Goal: Task Accomplishment & Management: Manage account settings

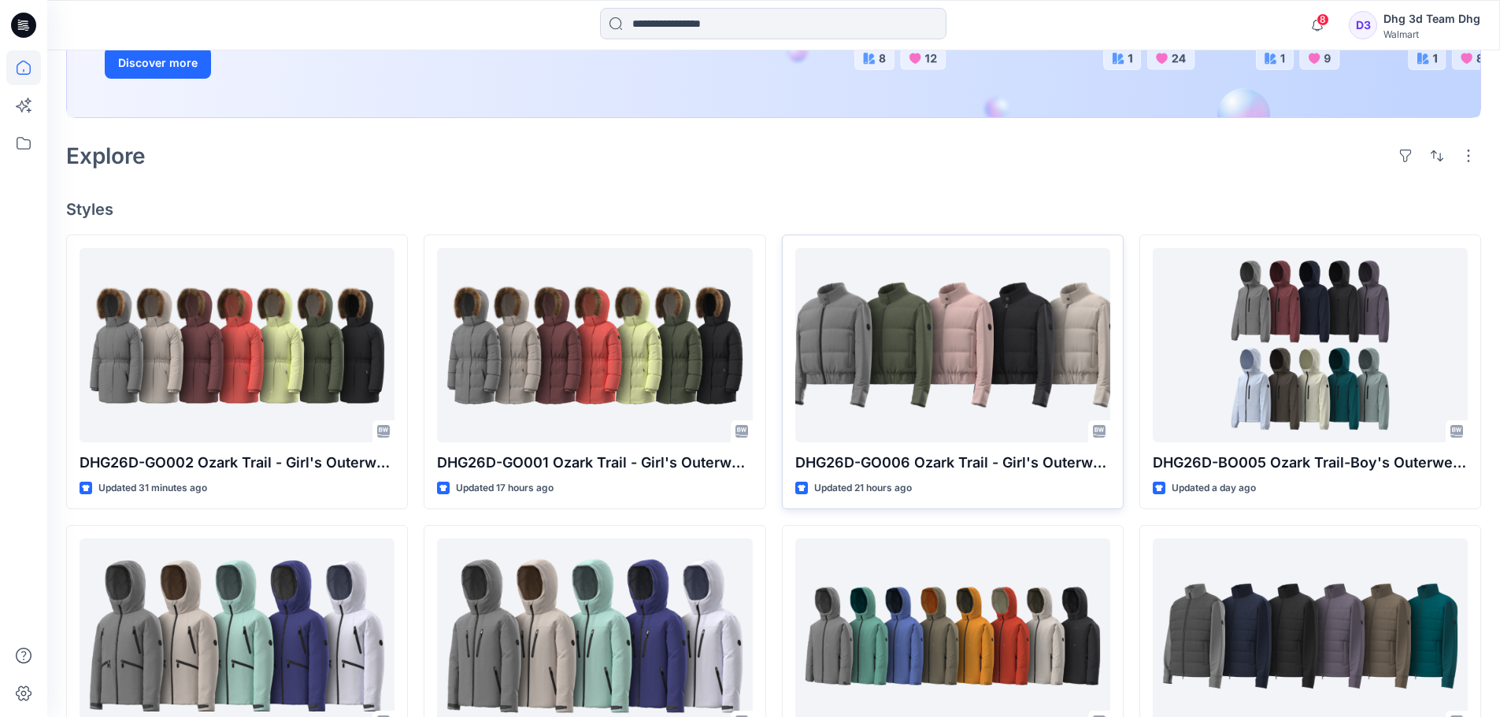
scroll to position [315, 0]
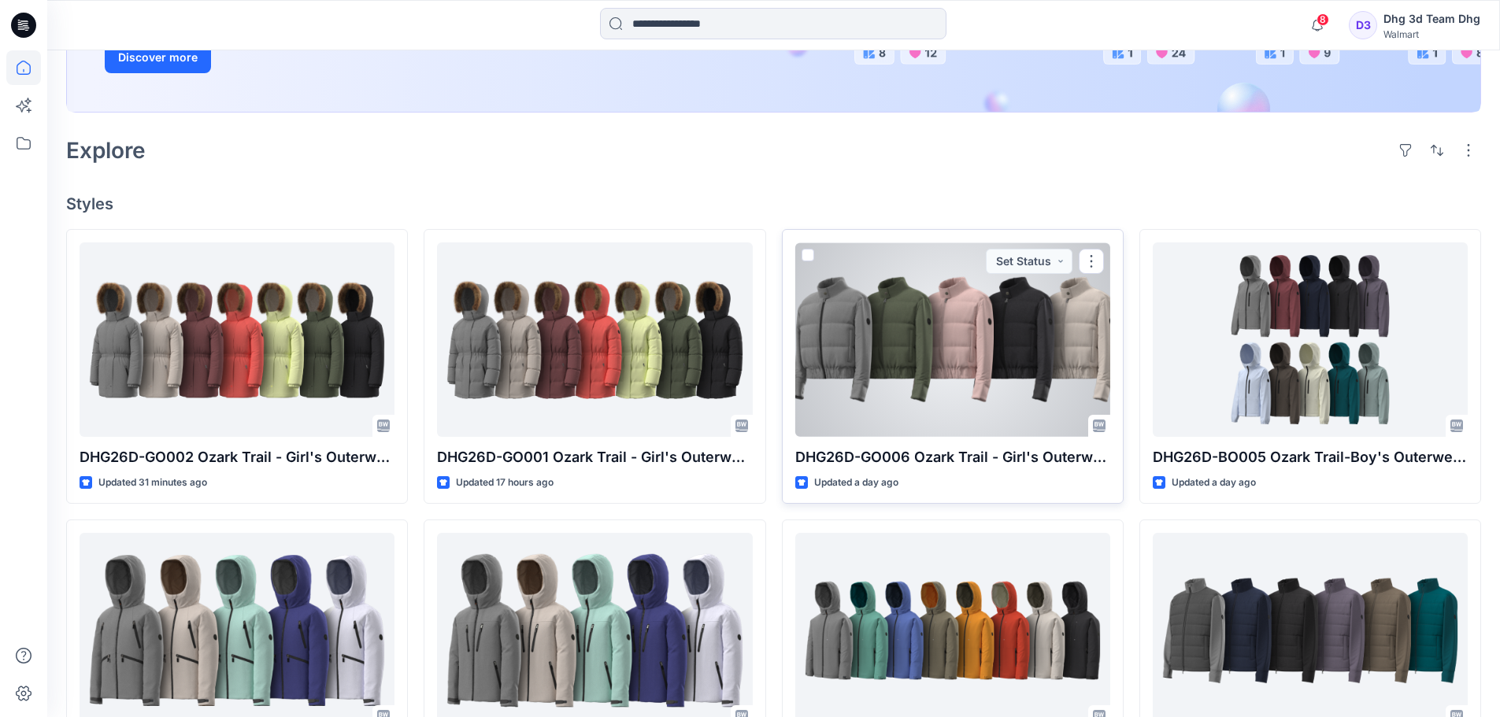
click at [971, 340] on div at bounding box center [952, 339] width 315 height 194
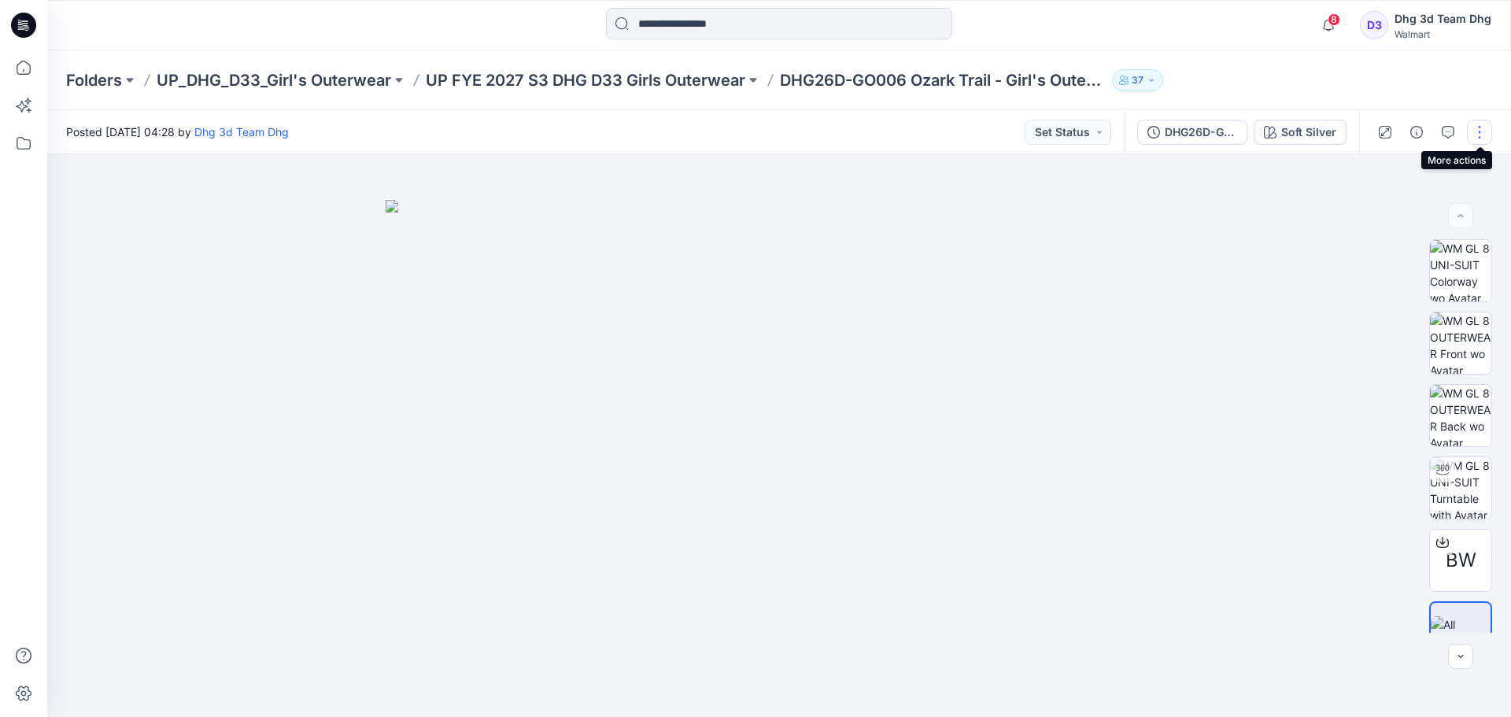
click at [1486, 135] on button "button" at bounding box center [1479, 132] width 25 height 25
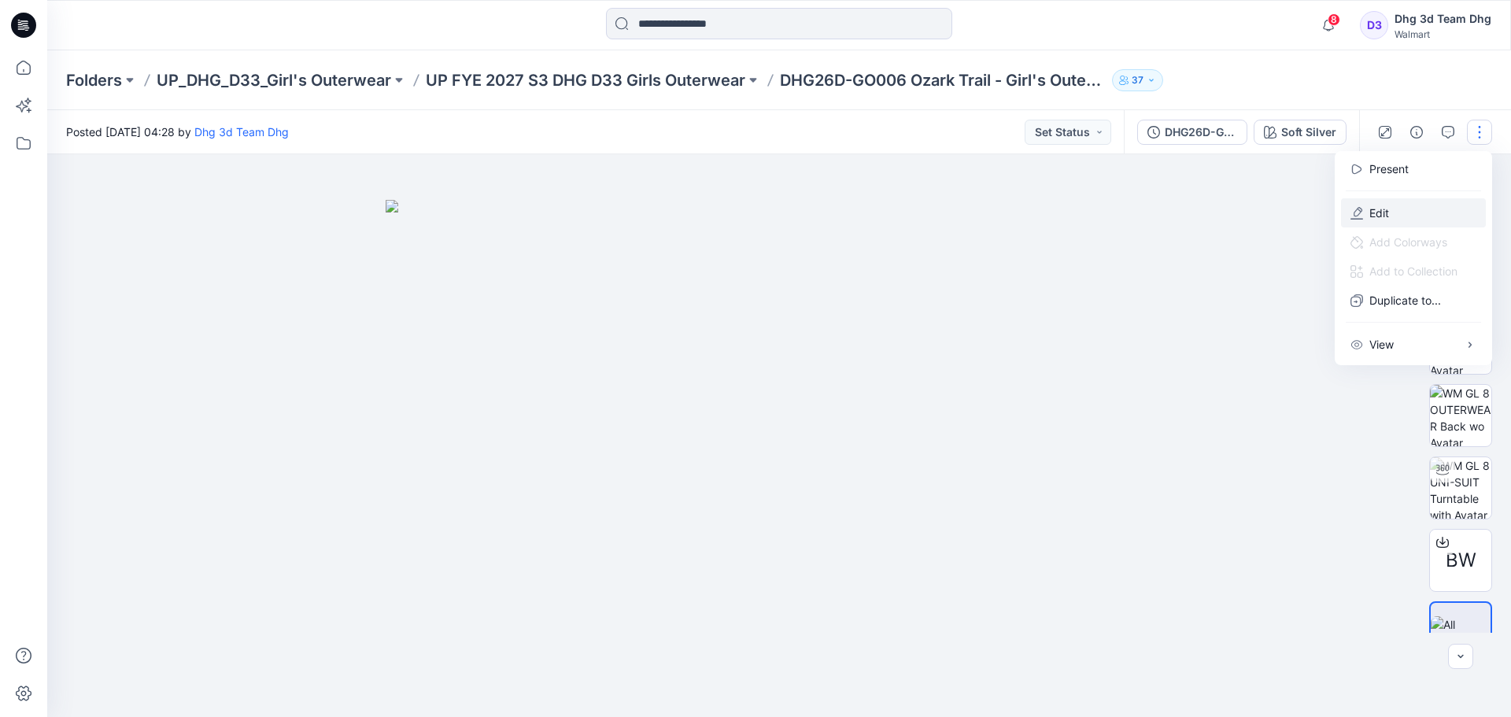
click at [1441, 209] on button "Edit" at bounding box center [1413, 212] width 145 height 29
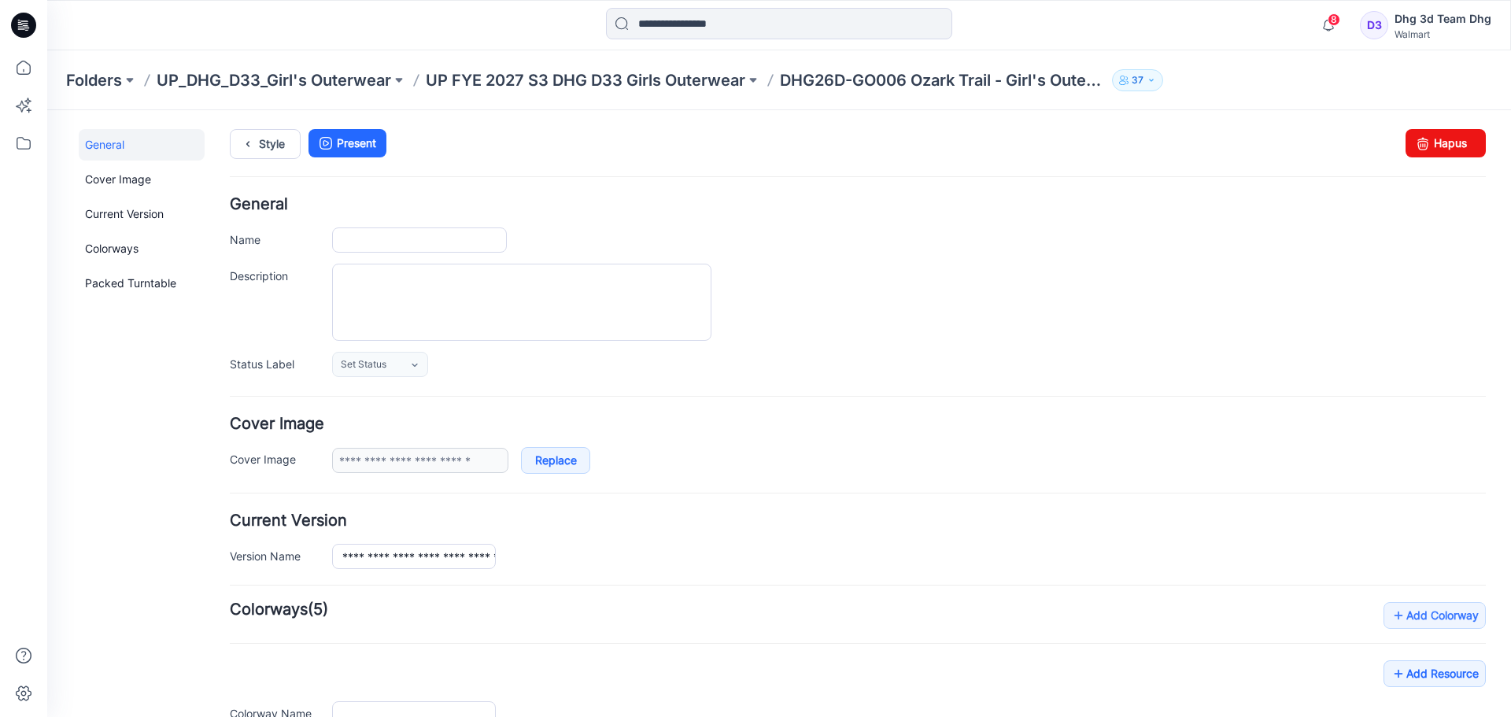
type input "**********"
drag, startPoint x: 1415, startPoint y: 142, endPoint x: 863, endPoint y: 184, distance: 554.2
click at [1415, 142] on icon at bounding box center [1423, 143] width 22 height 28
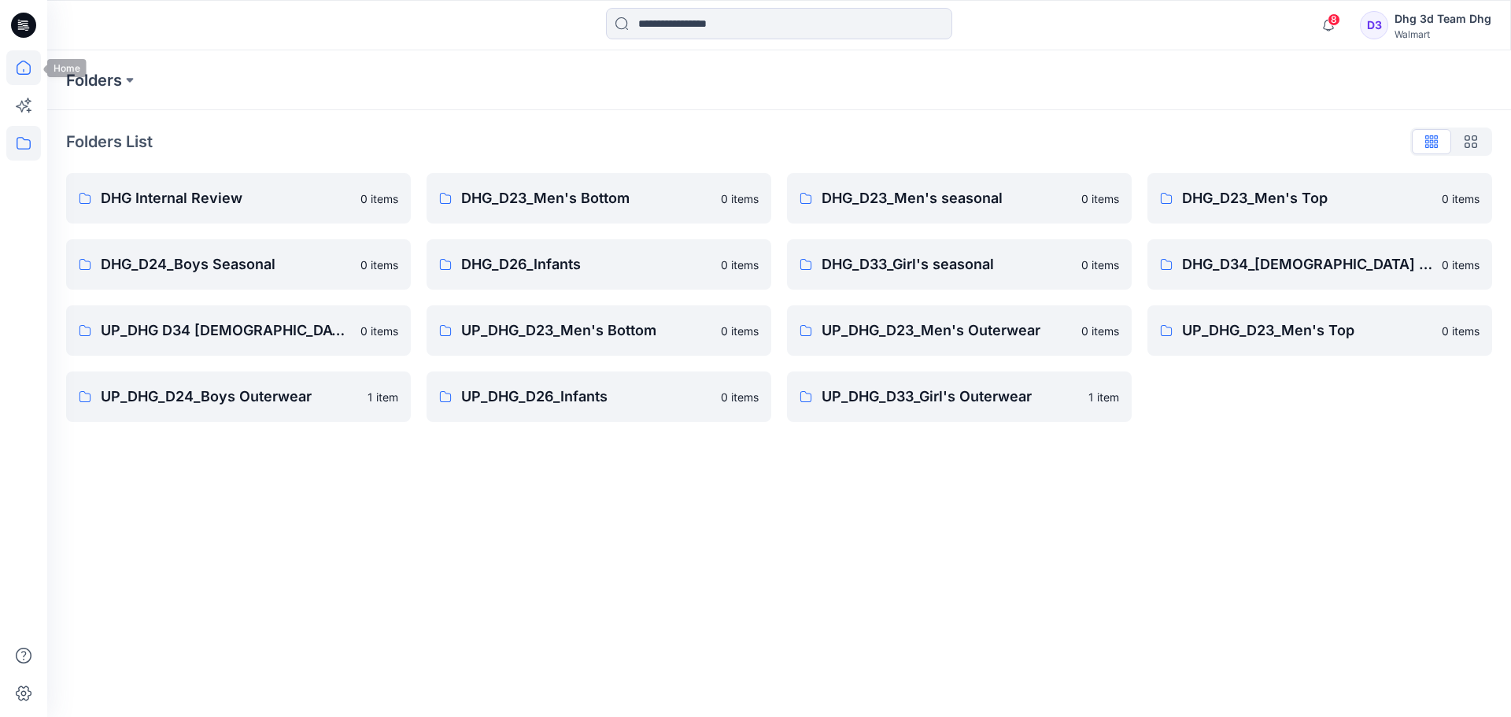
click at [24, 72] on icon at bounding box center [23, 67] width 35 height 35
